Goal: Information Seeking & Learning: Learn about a topic

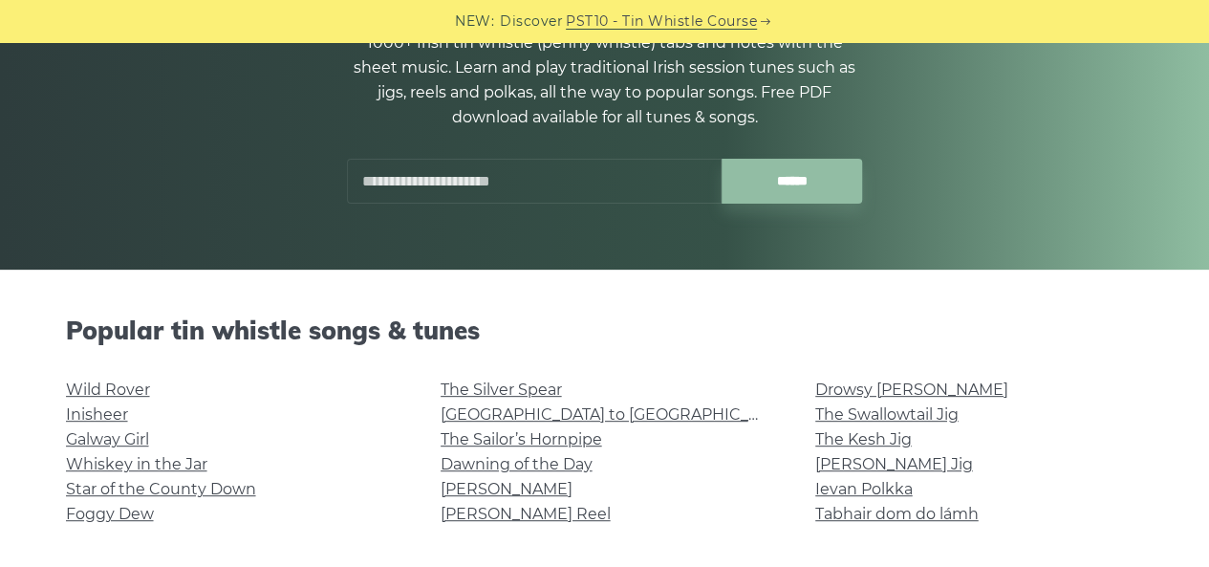
scroll to position [163, 0]
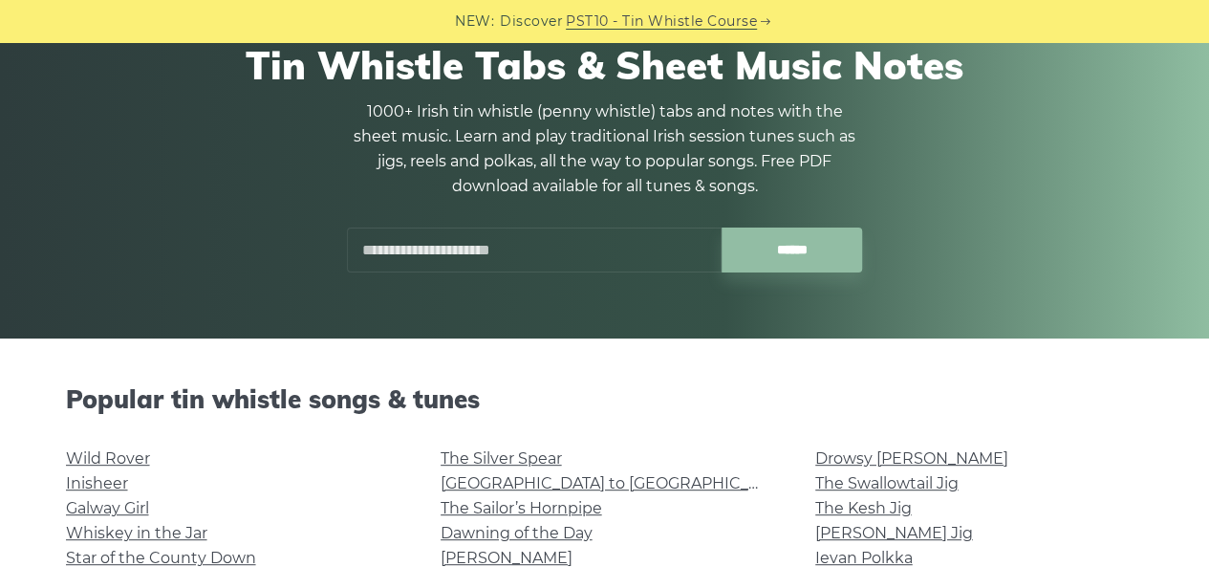
click at [414, 251] on input "text" at bounding box center [534, 249] width 375 height 45
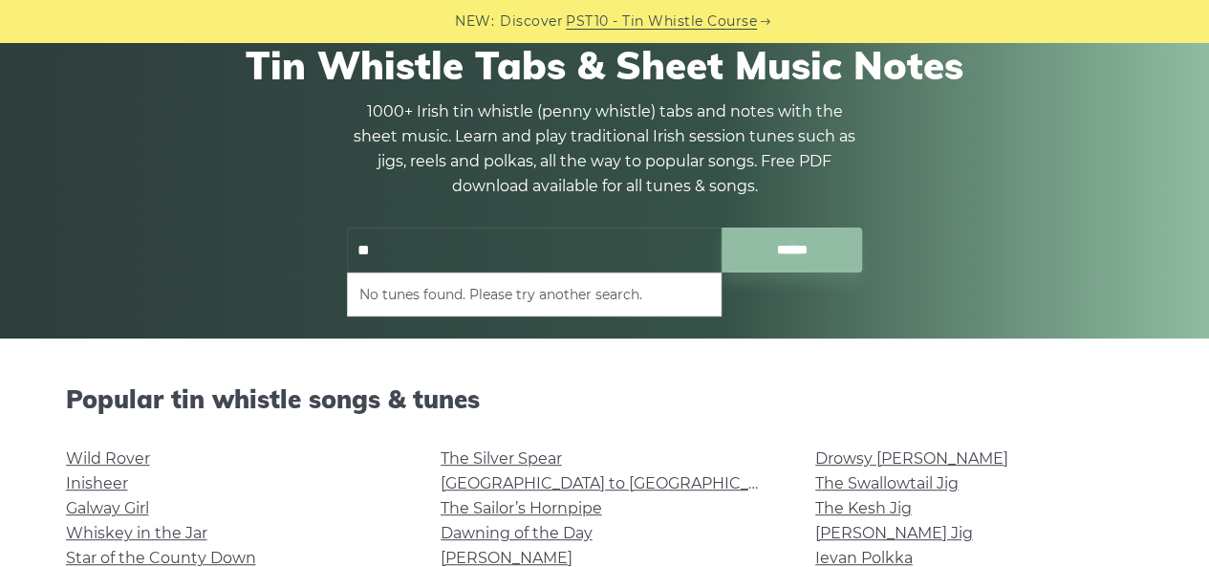
type input "*"
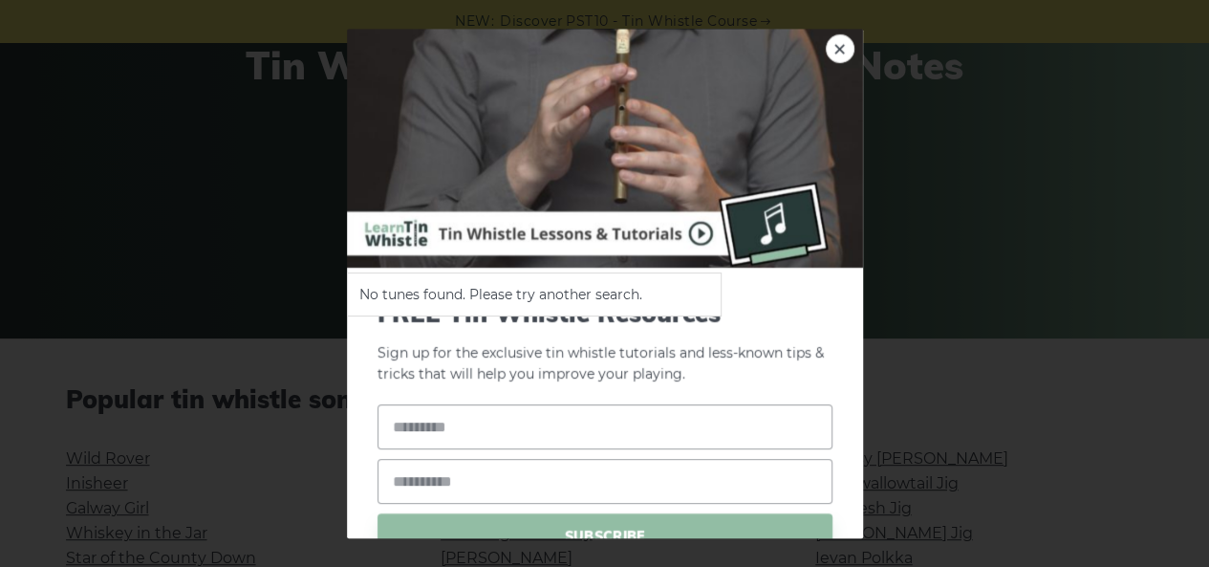
type input "*****"
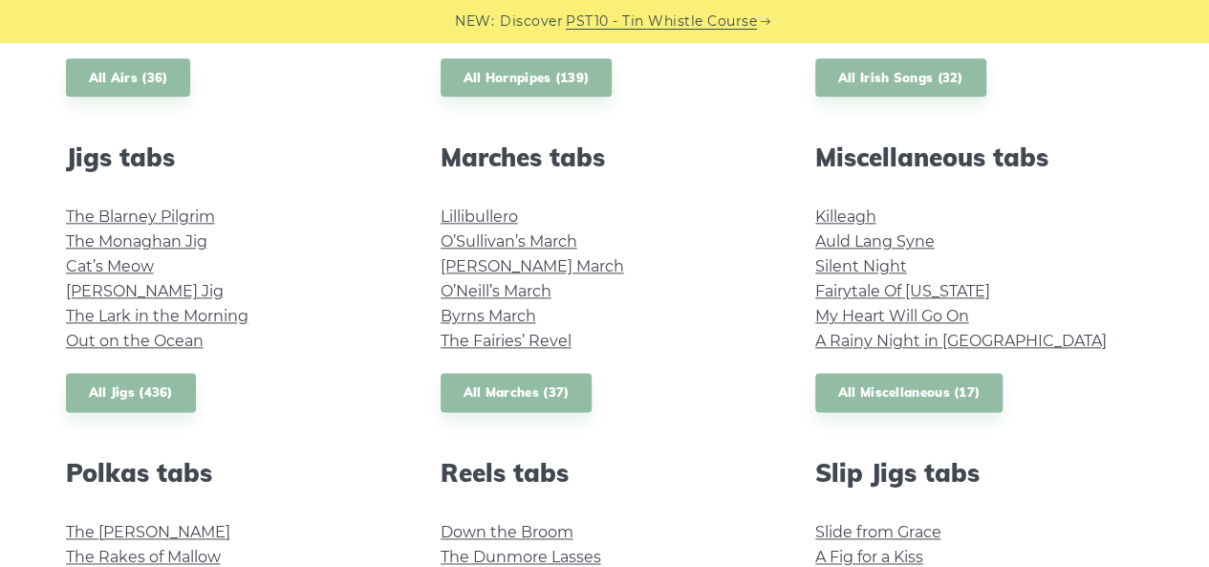
scroll to position [1011, 0]
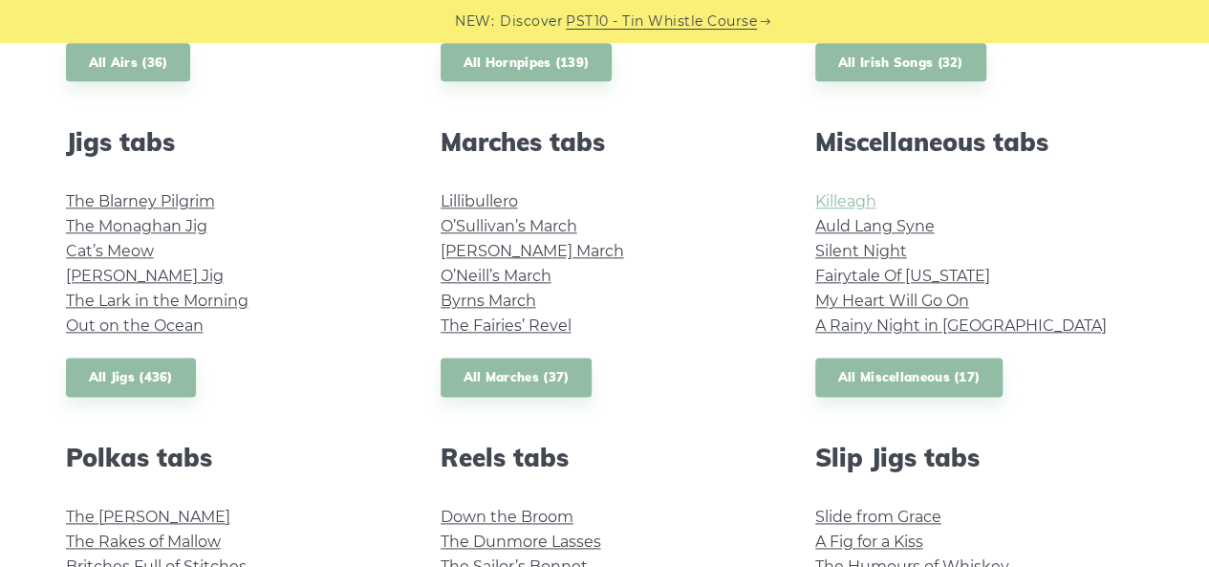
click at [833, 198] on link "Killeagh" at bounding box center [845, 201] width 61 height 18
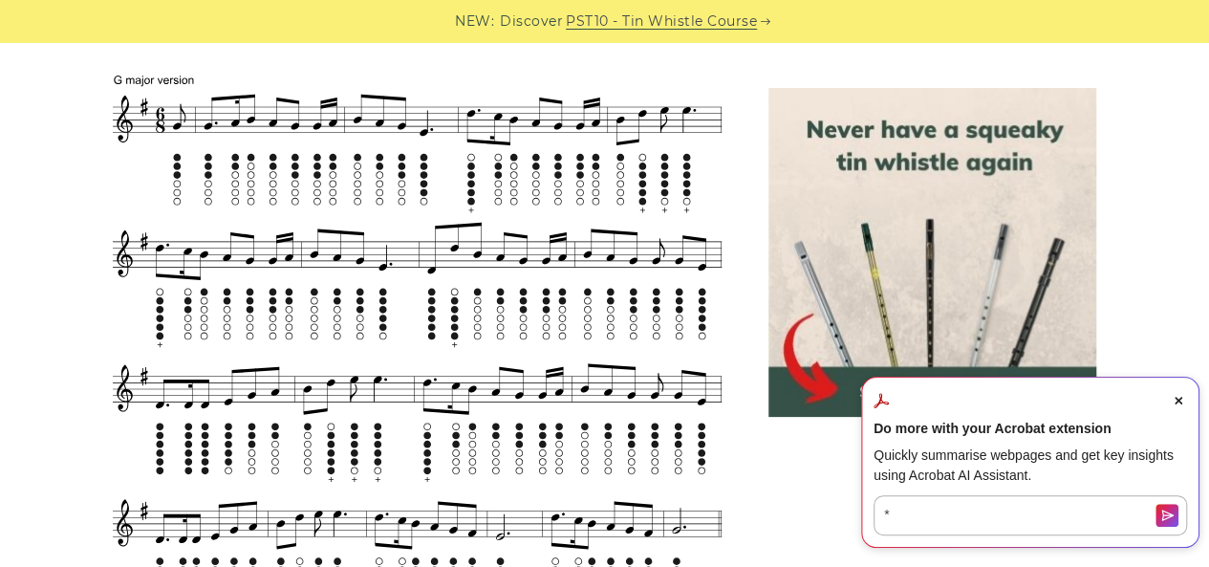
scroll to position [1302, 0]
